Goal: Find specific fact: Find specific fact

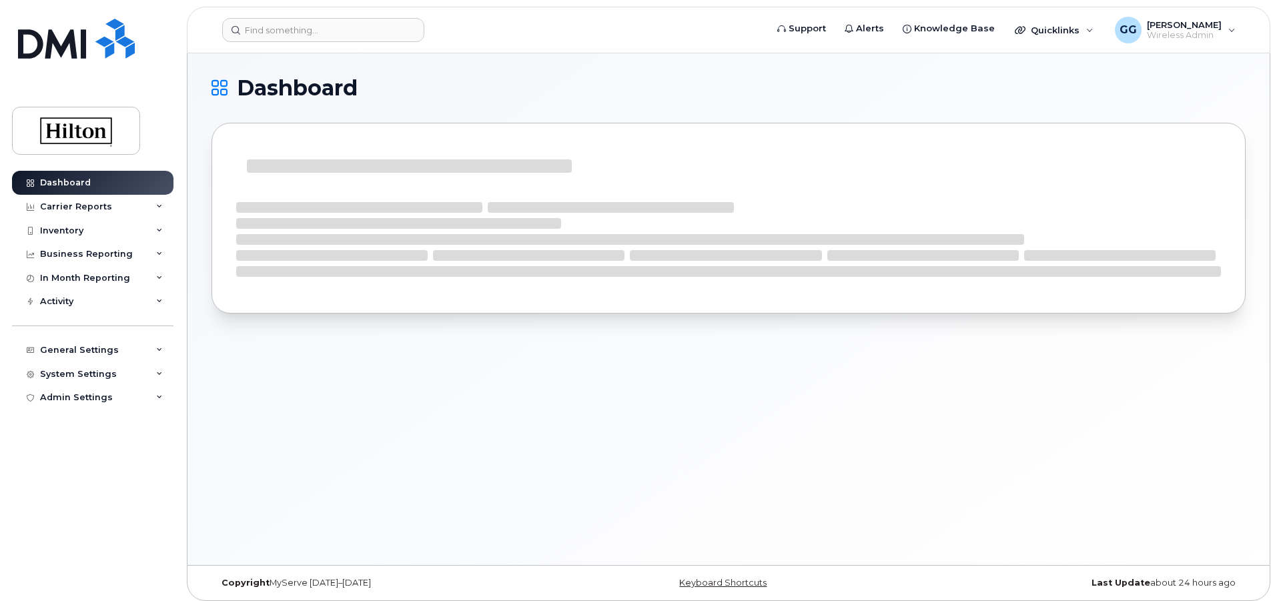
click at [267, 43] on header "Support Alerts Knowledge Base Quicklinks Suspend / Cancel Device Change SIM Car…" at bounding box center [729, 30] width 1084 height 47
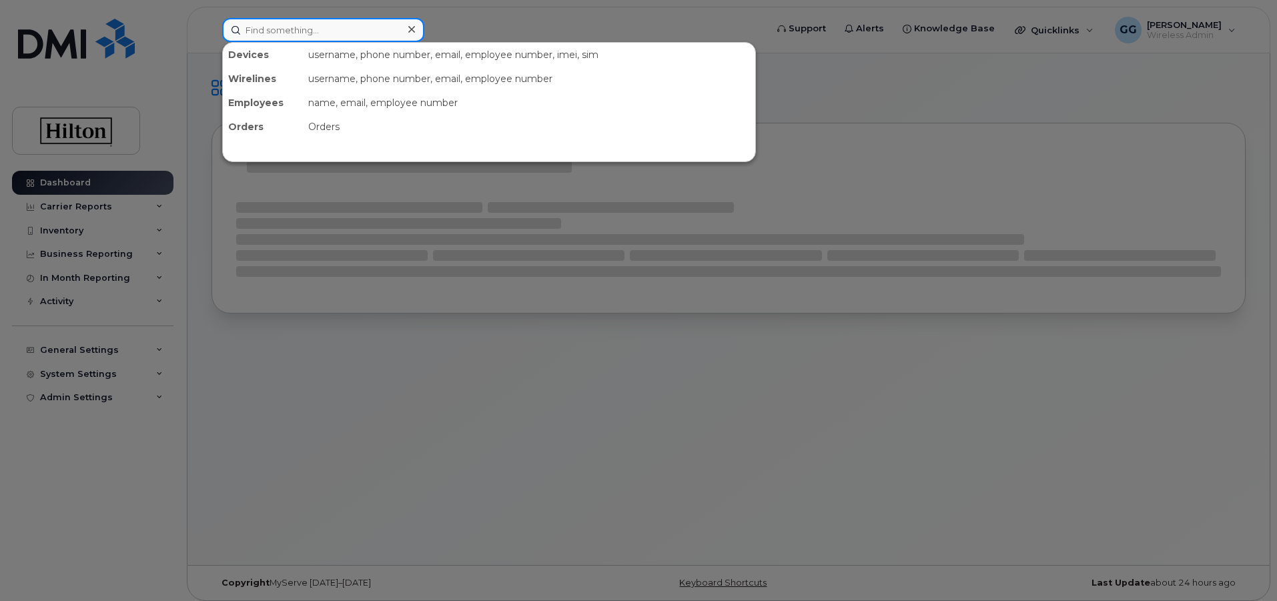
click at [269, 35] on input at bounding box center [323, 30] width 202 height 24
paste input "(310) 854-281"
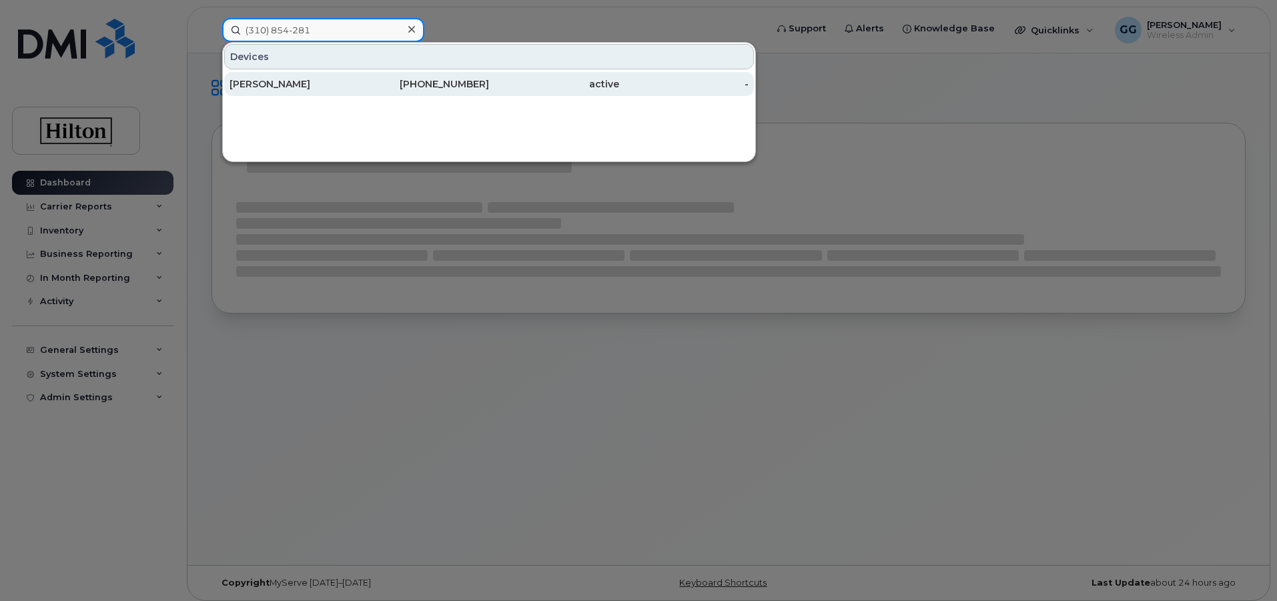
type input "(310) 854-281"
click at [327, 85] on div "[PERSON_NAME]" at bounding box center [295, 83] width 130 height 13
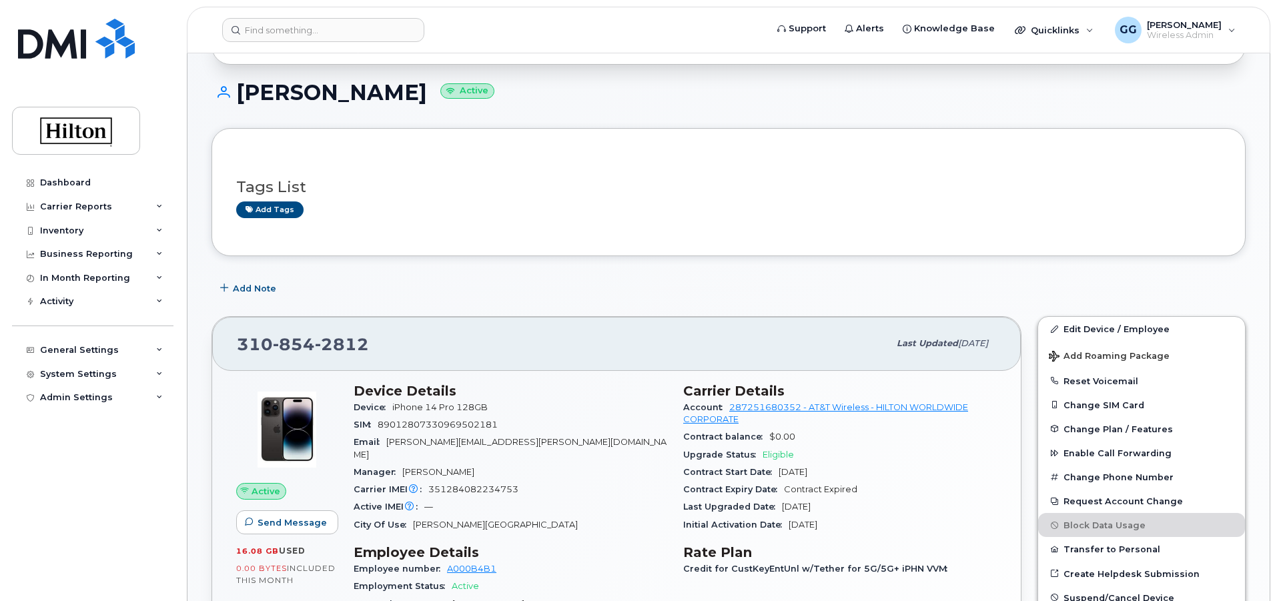
scroll to position [400, 0]
